Goal: Navigation & Orientation: Find specific page/section

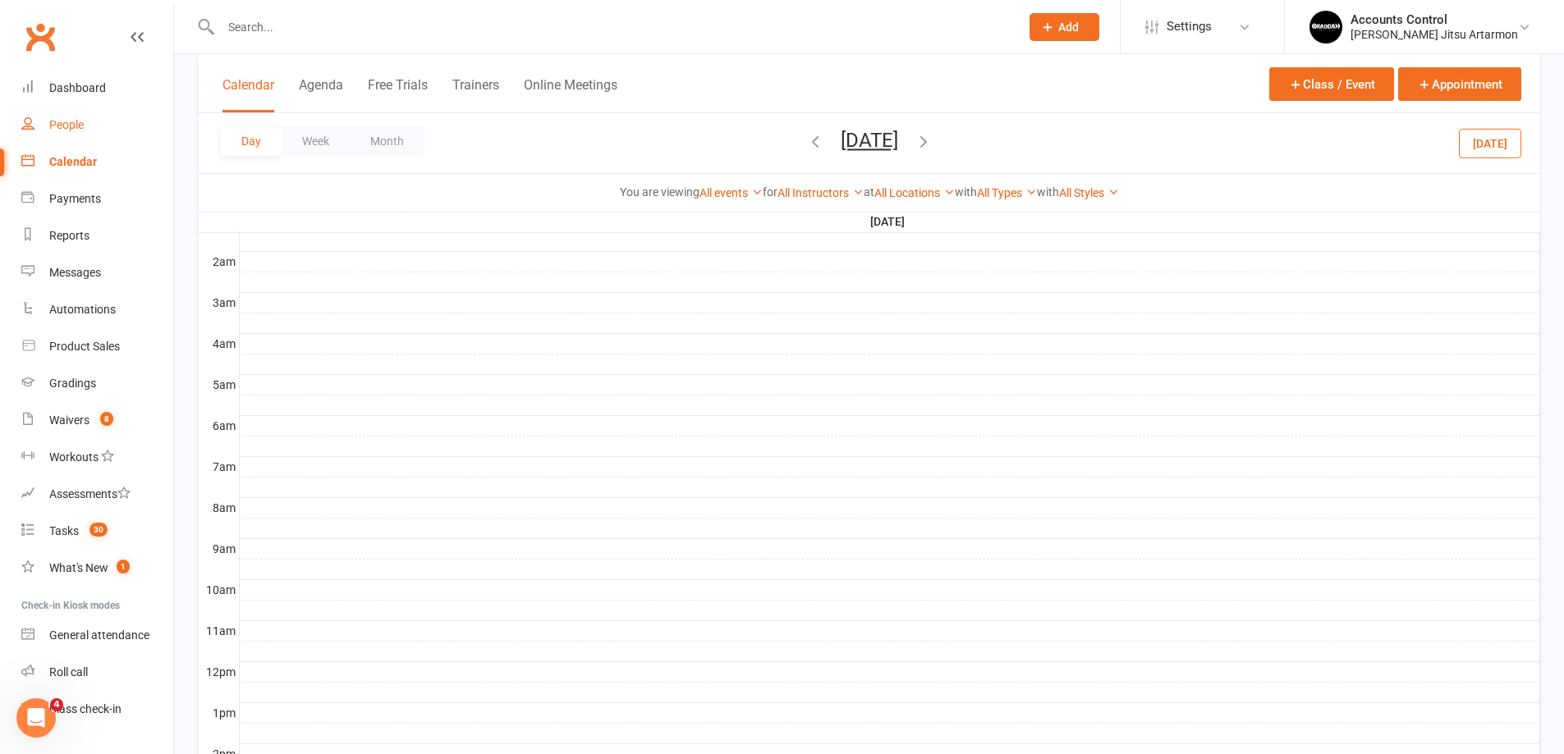
click at [74, 125] on div "People" at bounding box center [66, 124] width 34 height 13
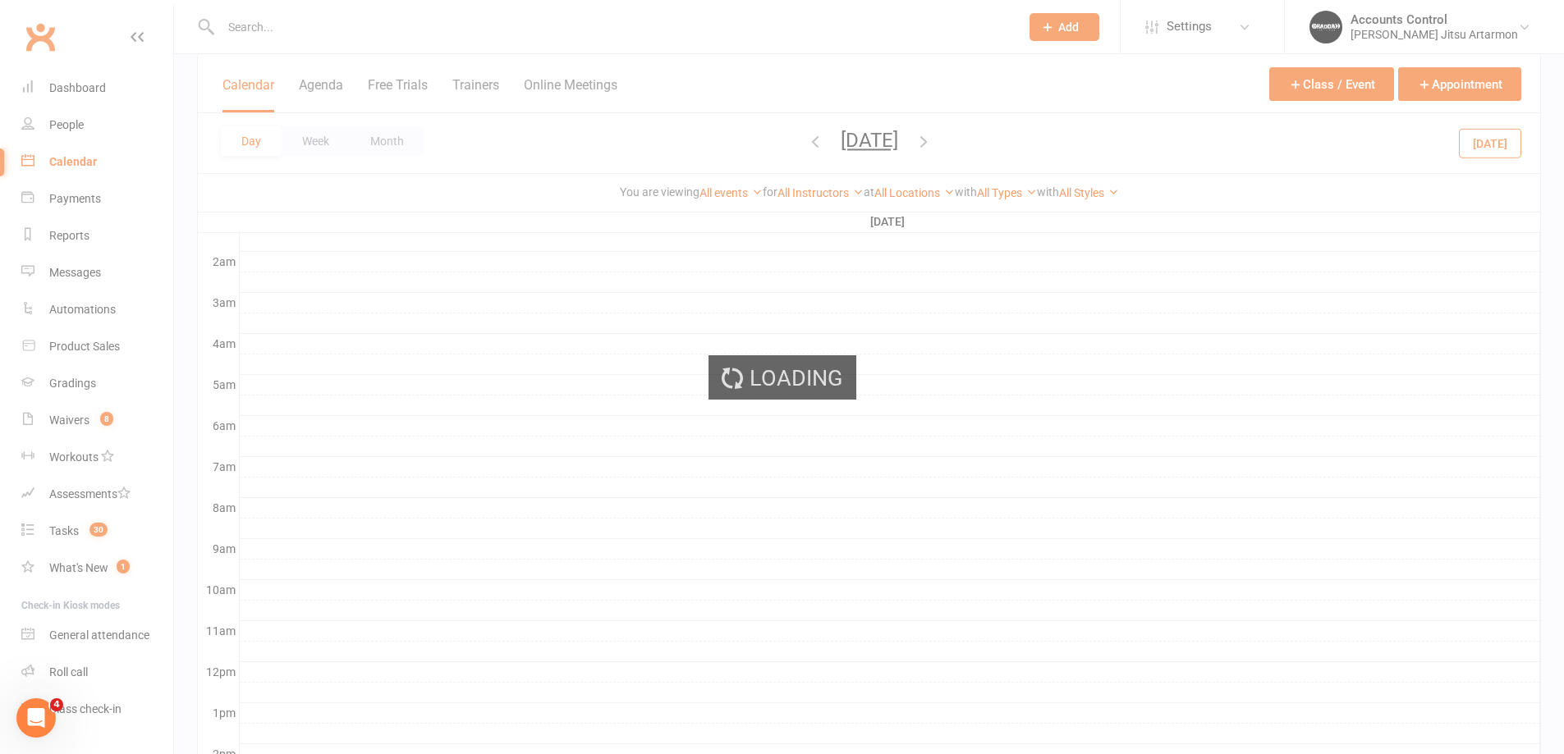
click at [80, 85] on div "Loading" at bounding box center [782, 377] width 1564 height 754
select select "100"
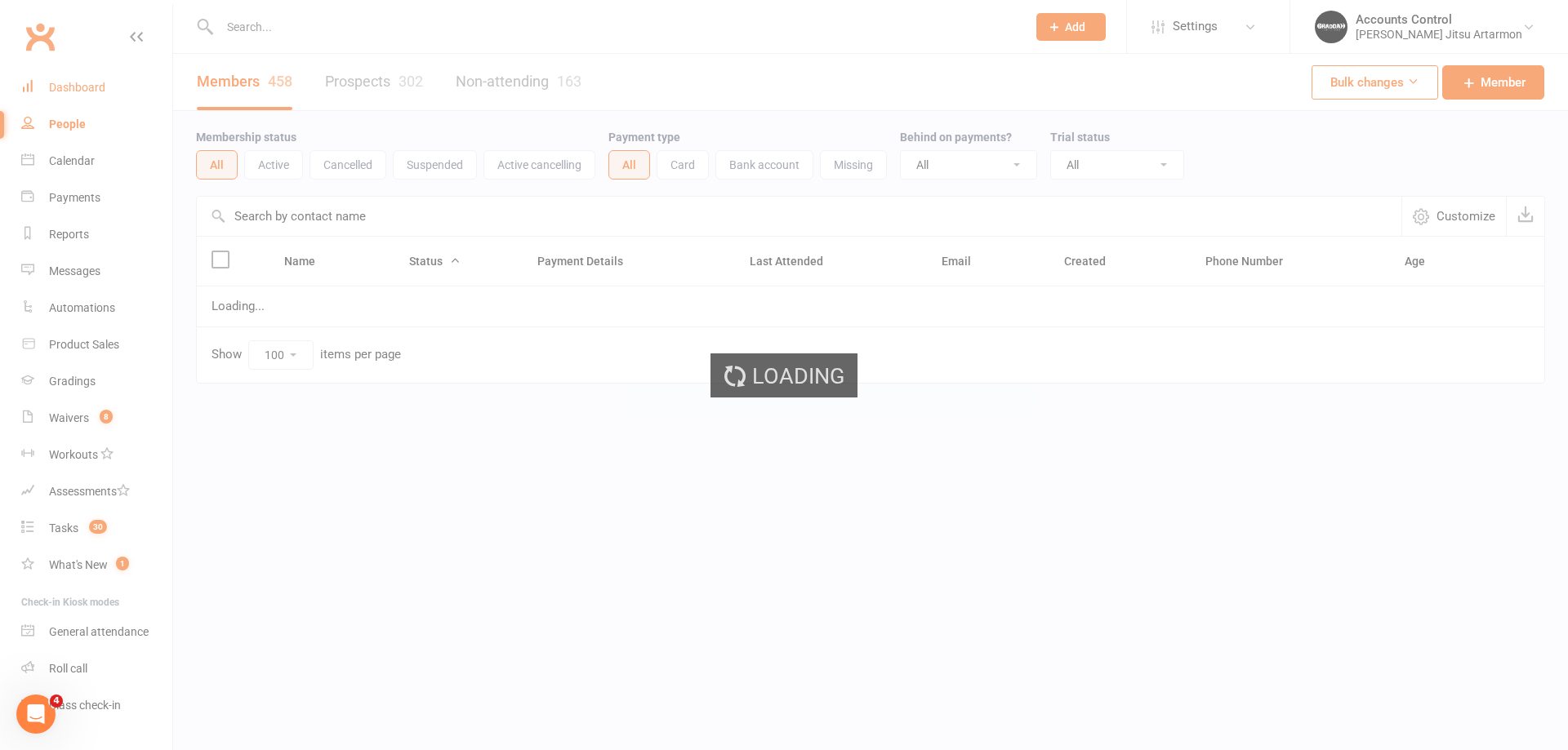
click at [80, 87] on div "Dashboard" at bounding box center [77, 87] width 57 height 13
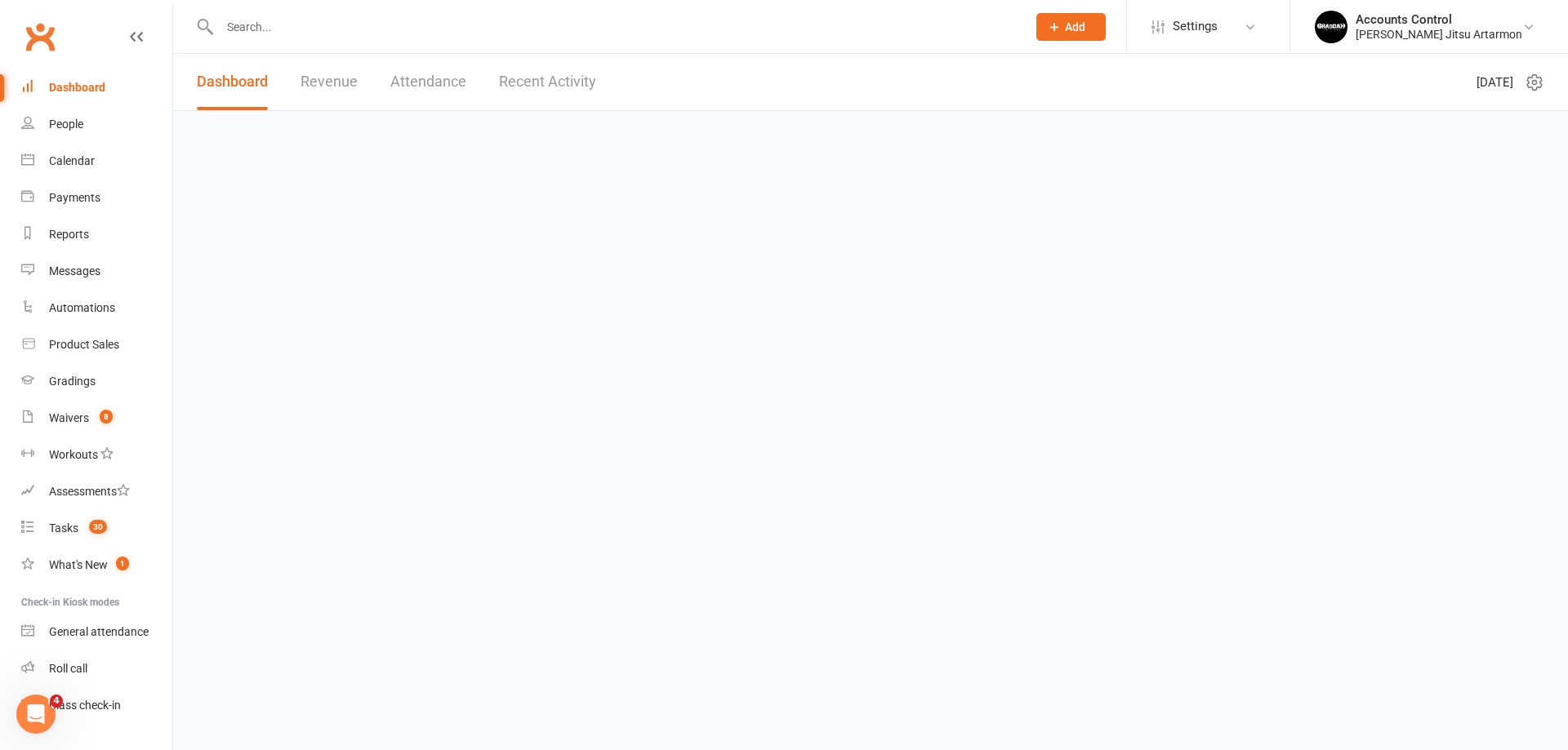
click at [78, 88] on div "Dashboard" at bounding box center [77, 87] width 57 height 13
